Goal: Task Accomplishment & Management: Manage account settings

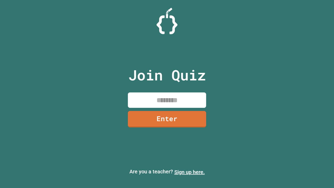
click at [189, 172] on link "Sign up here." at bounding box center [189, 172] width 31 height 6
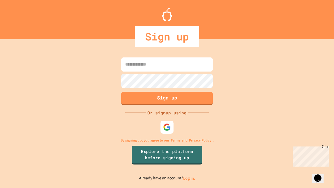
click at [189, 178] on link "Log in." at bounding box center [189, 177] width 12 height 5
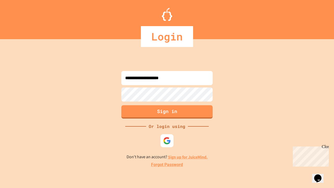
type input "**********"
